Goal: Transaction & Acquisition: Purchase product/service

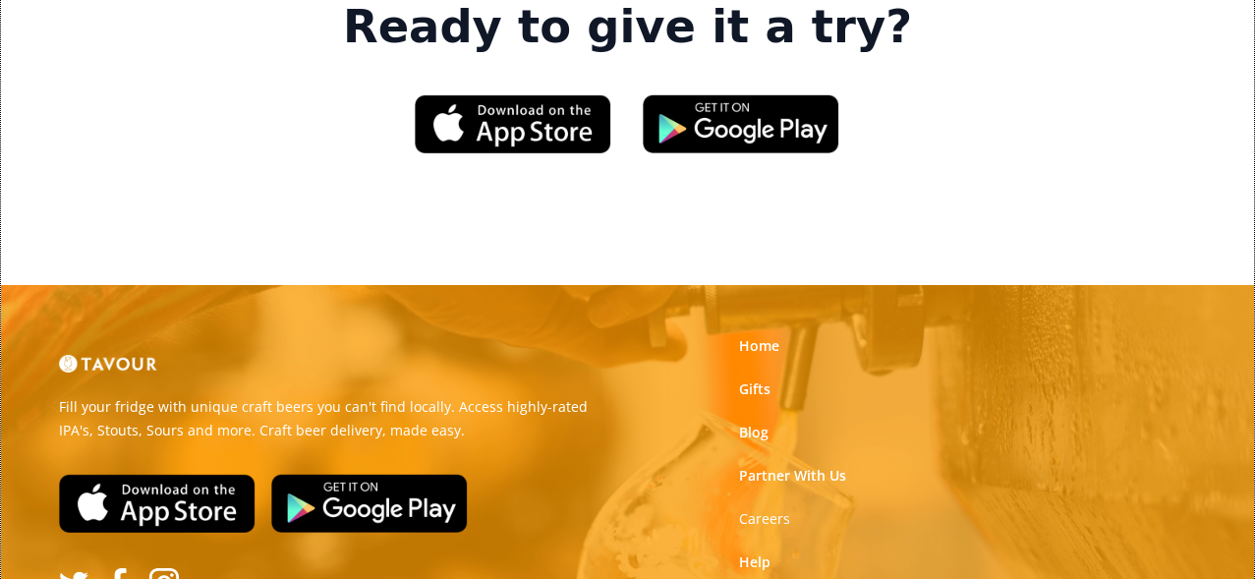
scroll to position [3040, 0]
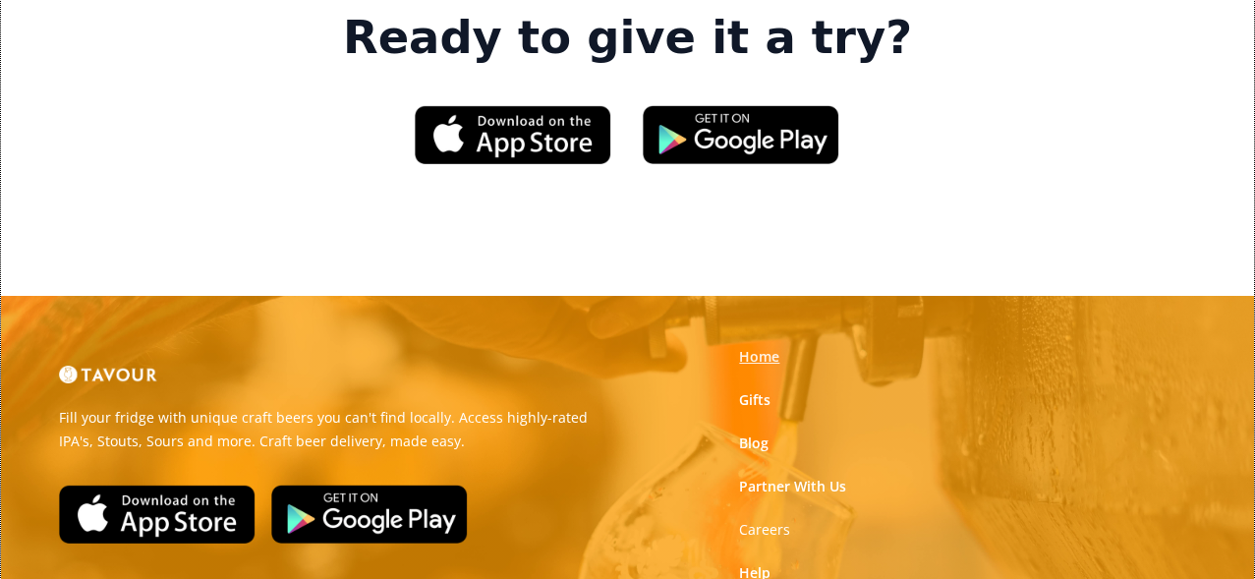
click at [756, 347] on link "Home" at bounding box center [759, 357] width 40 height 20
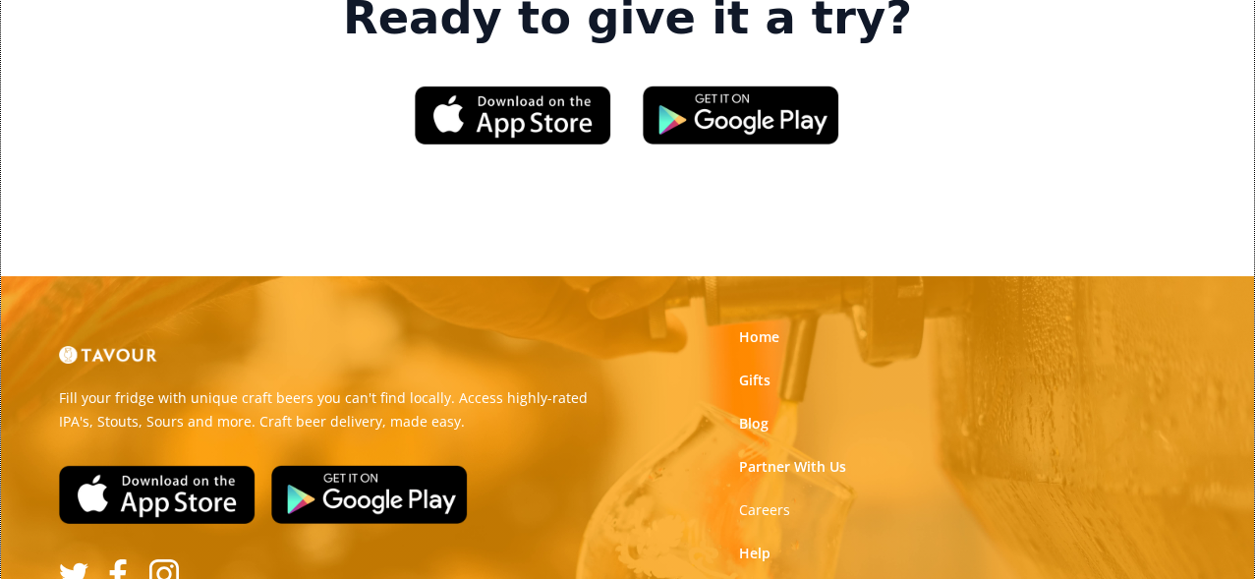
scroll to position [3038, 0]
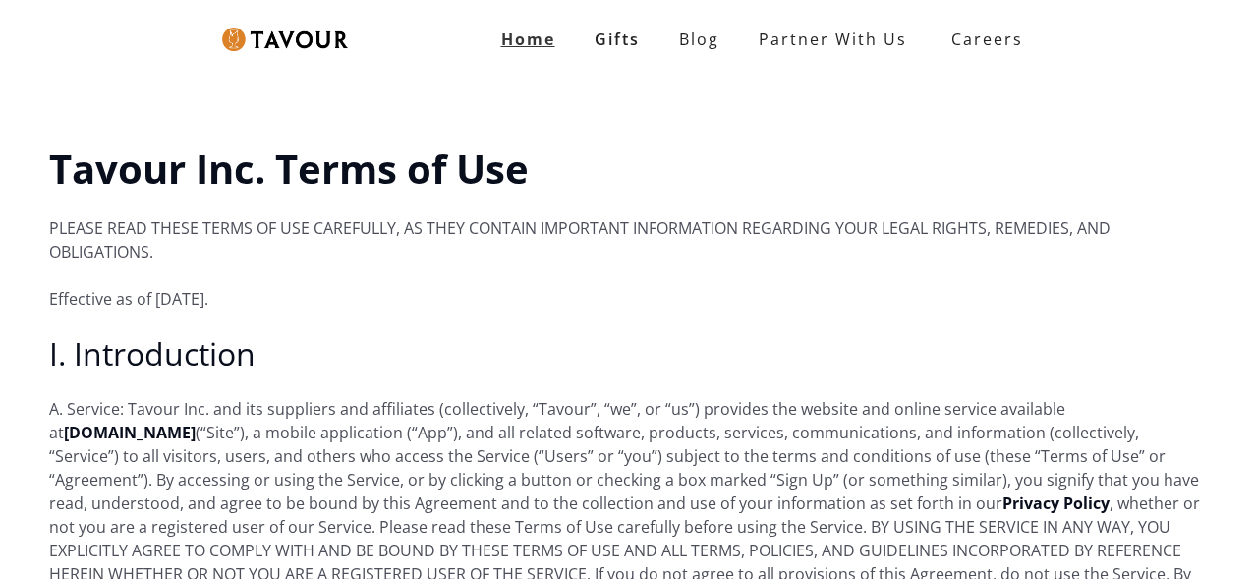
click at [523, 41] on strong "Home" at bounding box center [528, 39] width 54 height 22
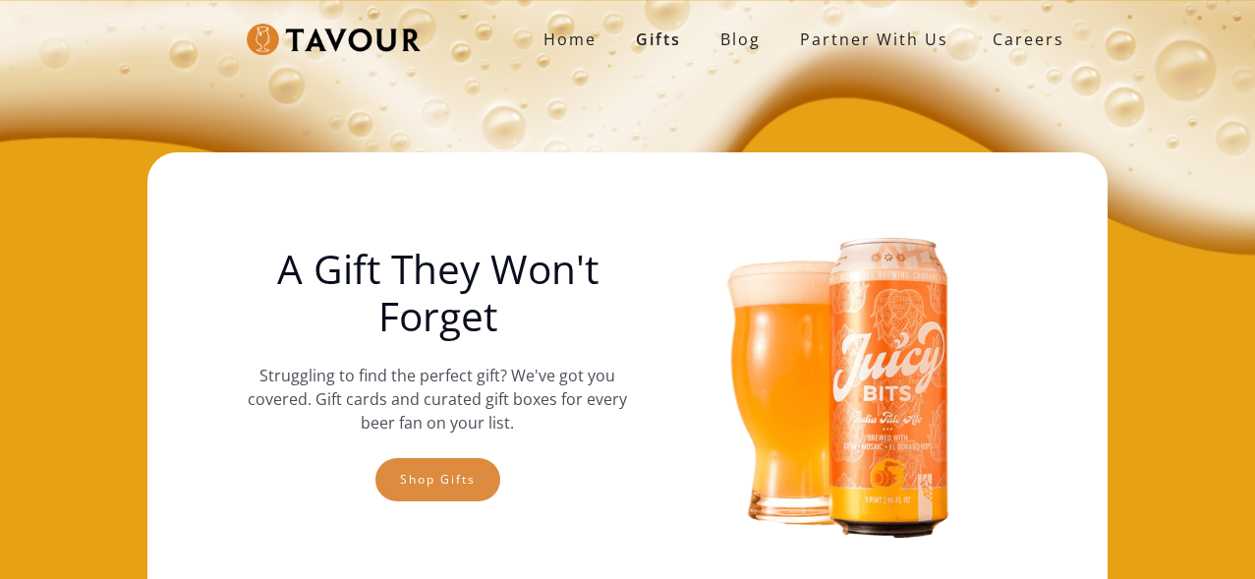
click at [467, 473] on link "Shop gifts" at bounding box center [437, 479] width 125 height 43
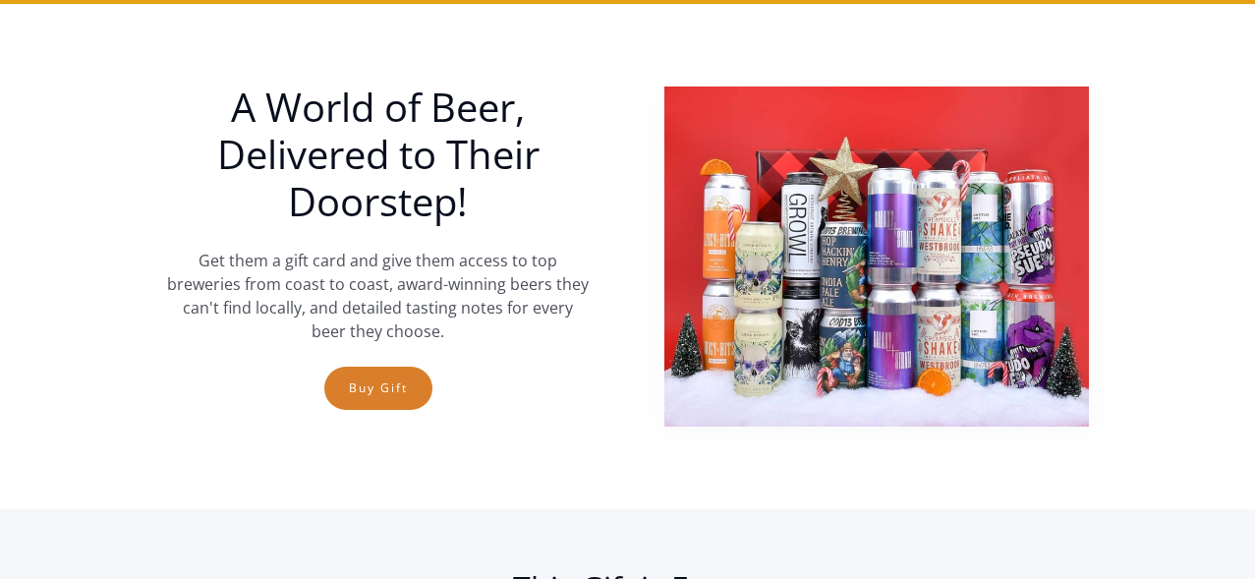
scroll to position [645, 0]
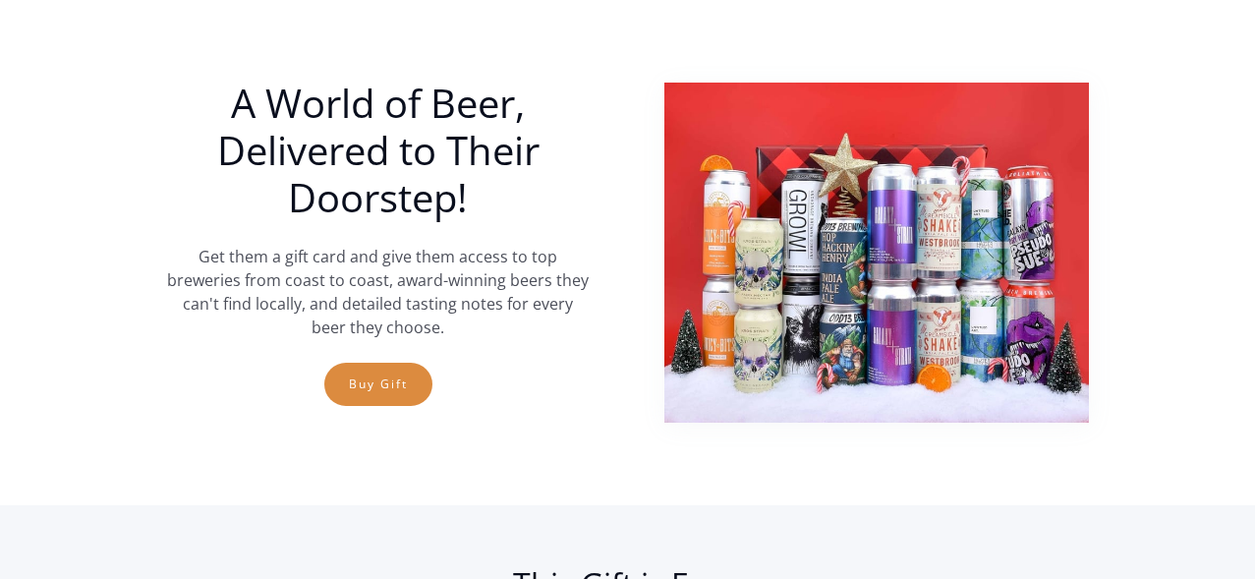
click at [393, 399] on link "Buy Gift" at bounding box center [378, 384] width 108 height 43
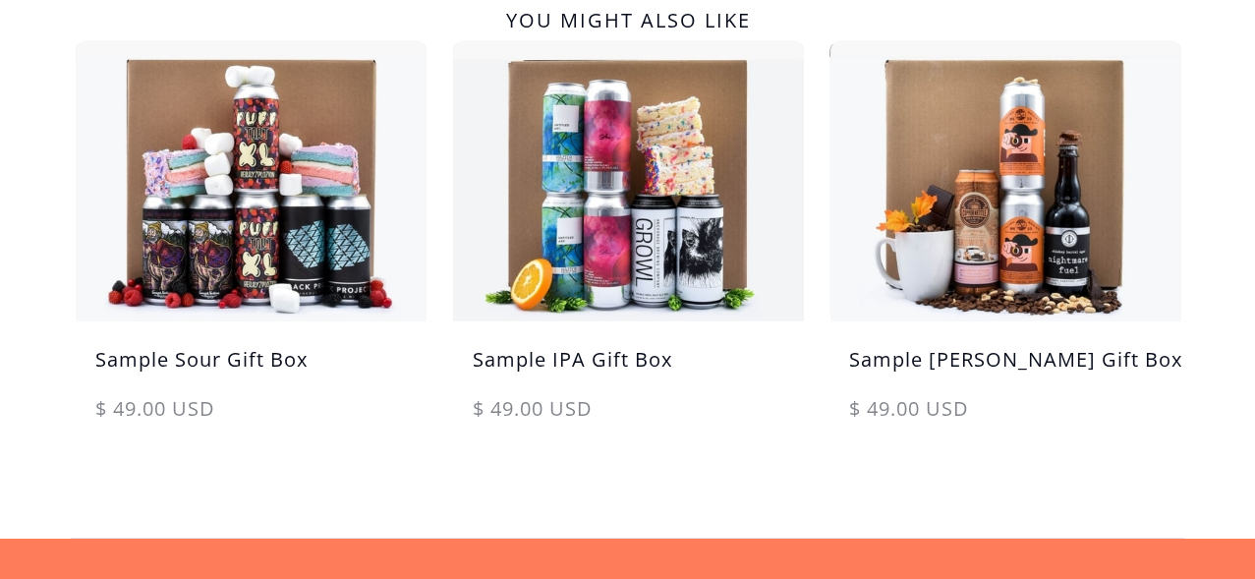
scroll to position [1158, 0]
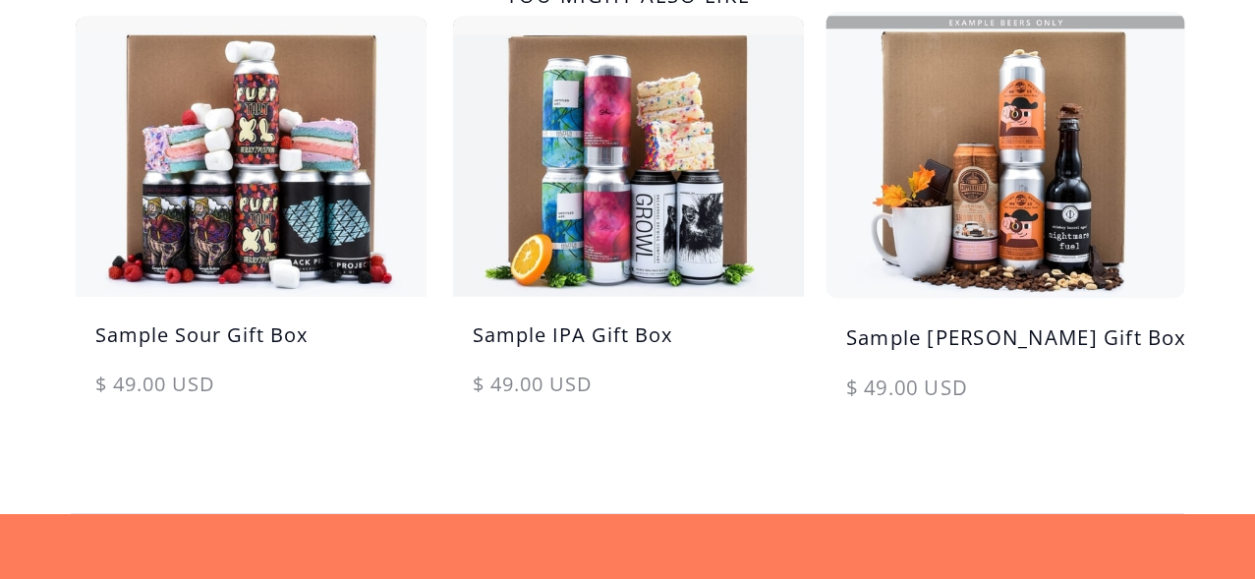
click at [937, 172] on img at bounding box center [1006, 155] width 369 height 296
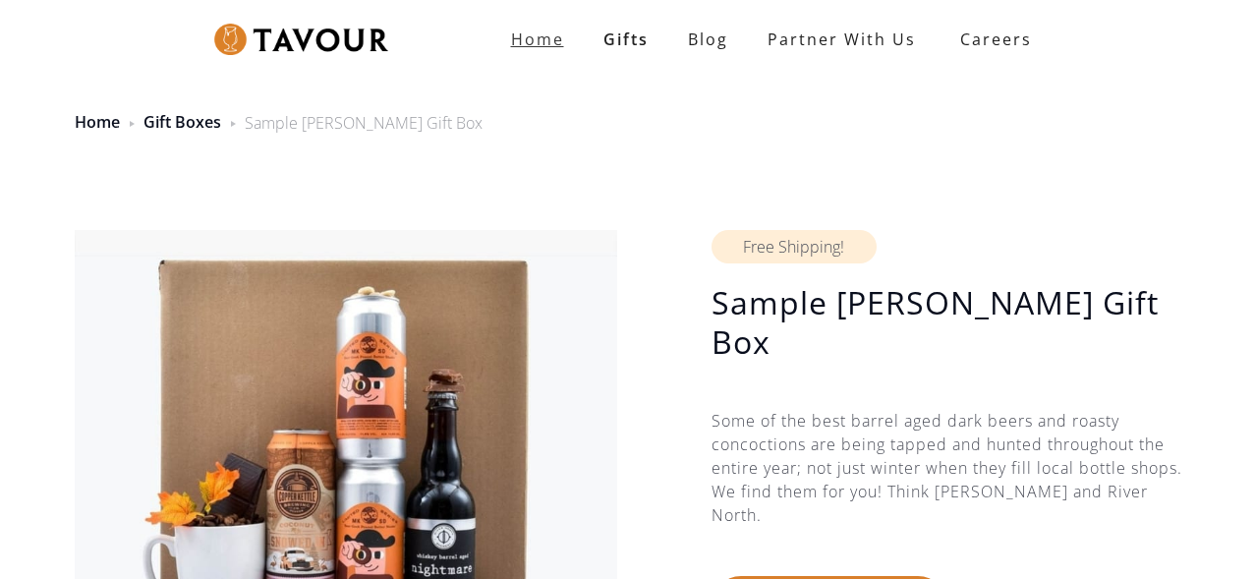
click at [529, 35] on strong "Home" at bounding box center [537, 39] width 53 height 22
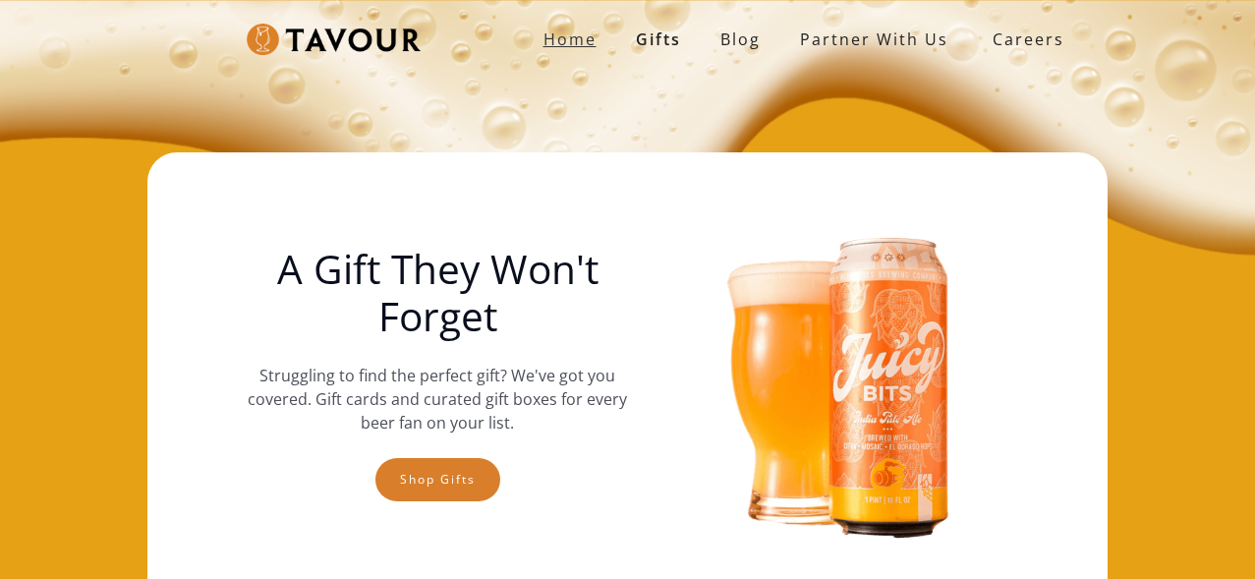
click at [579, 36] on strong "Home" at bounding box center [569, 39] width 53 height 22
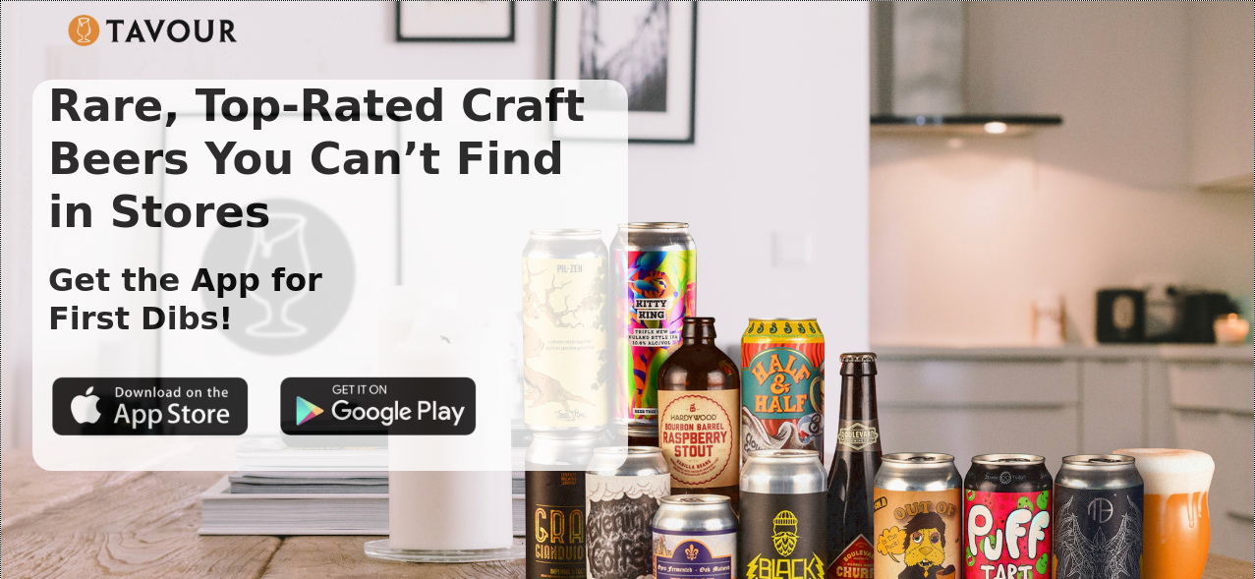
click at [174, 37] on img at bounding box center [153, 30] width 170 height 31
